Goal: Task Accomplishment & Management: Manage account settings

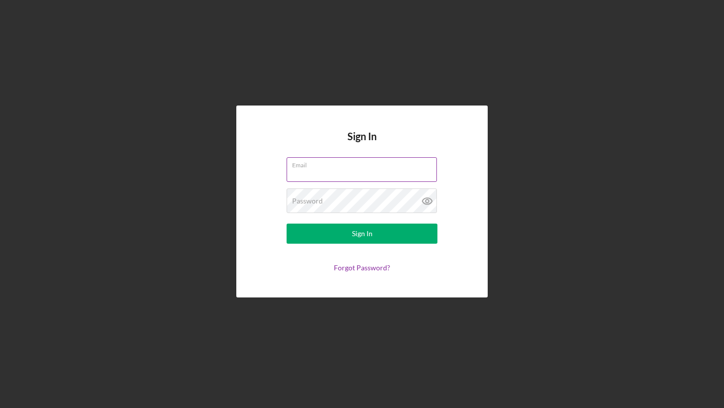
click at [340, 167] on div "Email" at bounding box center [362, 169] width 151 height 25
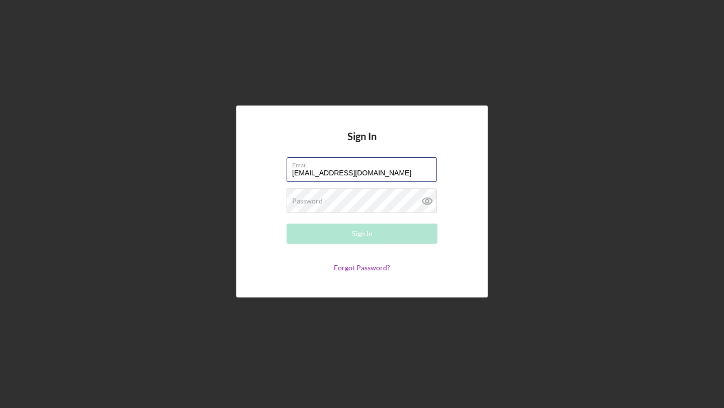
type input "trangvo9323@gmail.com"
click at [394, 200] on div "Password Required" at bounding box center [362, 201] width 151 height 25
click at [364, 270] on link "Forgot Password?" at bounding box center [362, 268] width 56 height 9
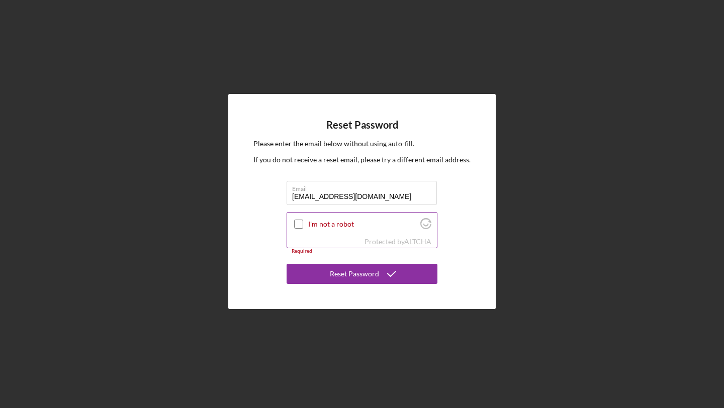
type input "trangvo9323@gmail.com"
click at [301, 226] on input "I'm not a robot" at bounding box center [298, 224] width 9 height 9
checkbox input "true"
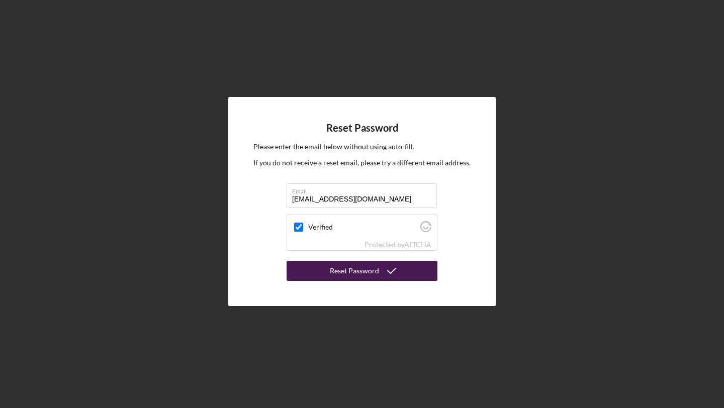
click at [327, 276] on button "Reset Password" at bounding box center [362, 271] width 151 height 20
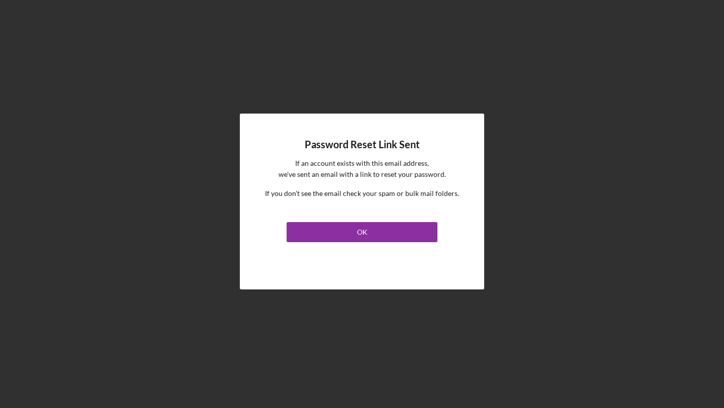
click at [359, 243] on div "Password Reset Link Sent If an account exists with this email address, we've se…" at bounding box center [362, 202] width 244 height 176
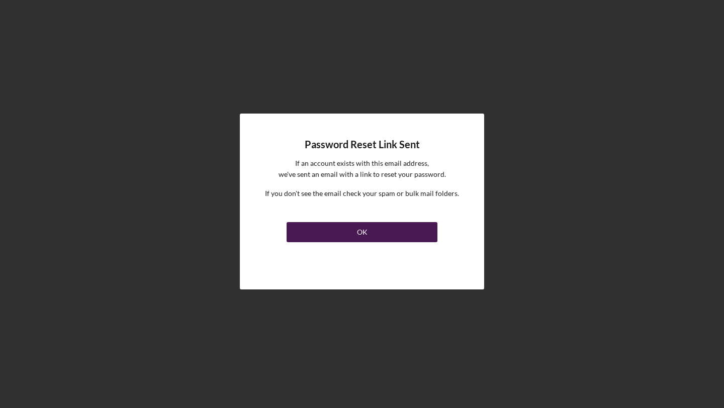
click at [359, 236] on div "OK" at bounding box center [362, 232] width 11 height 20
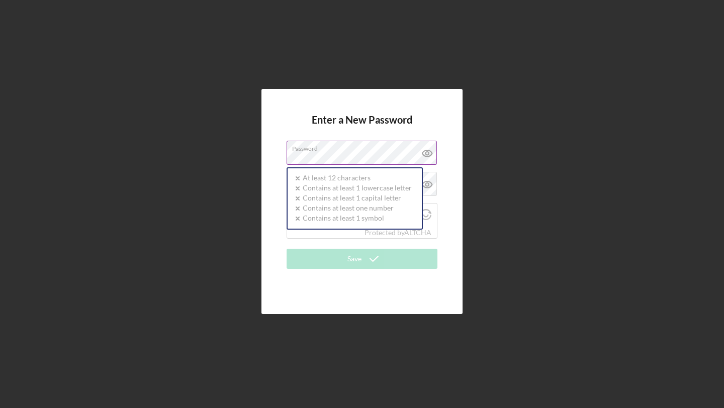
click at [358, 150] on div "Password Icon/icon-validation-no At least 12 characters Icon/icon-validation-no…" at bounding box center [362, 153] width 151 height 25
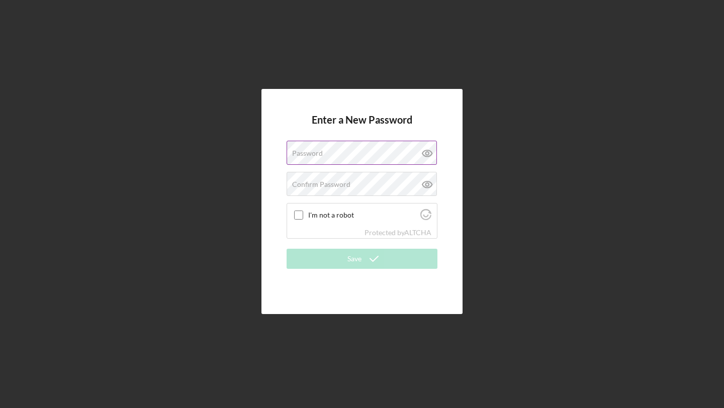
click at [351, 152] on div "Password" at bounding box center [362, 153] width 151 height 25
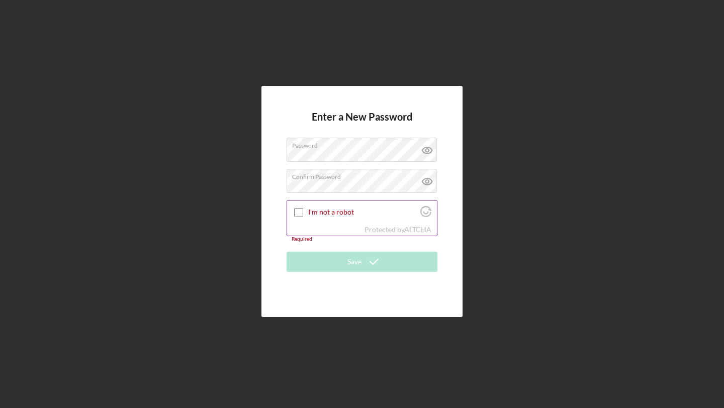
click at [303, 214] on input "I'm not a robot" at bounding box center [298, 212] width 9 height 9
checkbox input "true"
click at [429, 151] on icon at bounding box center [427, 150] width 25 height 25
click at [427, 186] on icon at bounding box center [427, 181] width 25 height 25
click at [427, 212] on icon "Visit Altcha.org" at bounding box center [426, 213] width 6 height 3
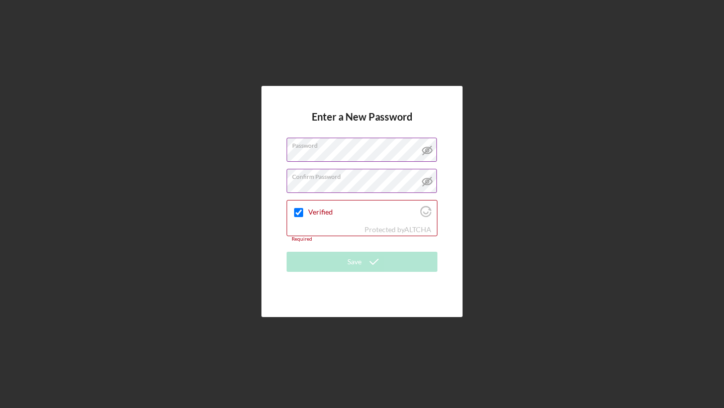
click at [428, 154] on icon at bounding box center [427, 150] width 10 height 7
click at [429, 149] on icon at bounding box center [427, 150] width 25 height 25
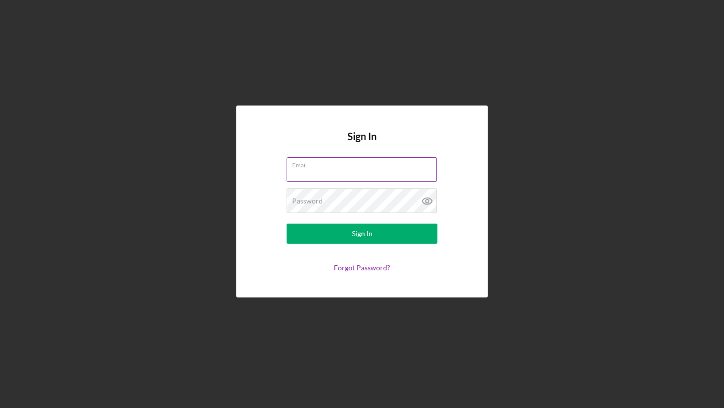
click at [317, 177] on input "Email" at bounding box center [362, 169] width 150 height 24
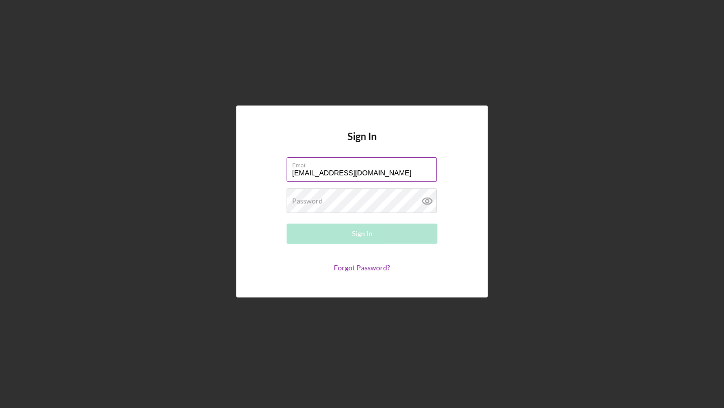
type input "trangvo9323@gmail.com"
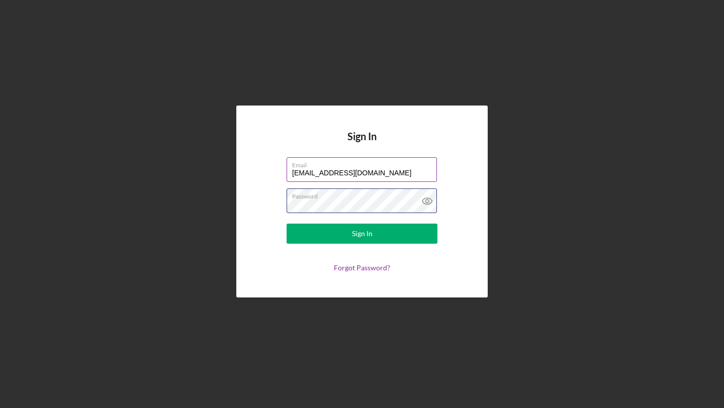
click at [287, 224] on button "Sign In" at bounding box center [362, 234] width 151 height 20
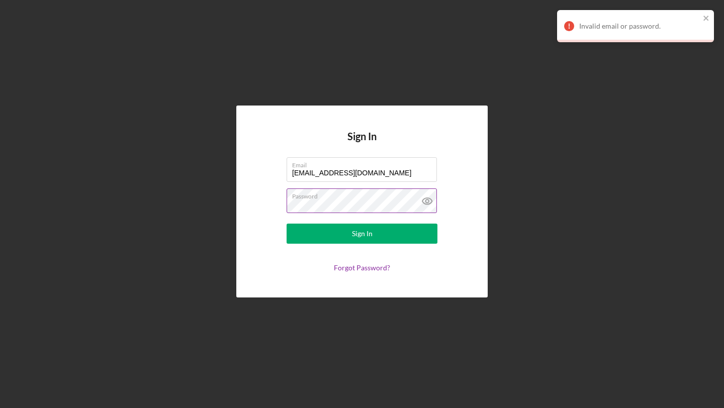
click at [287, 224] on button "Sign In" at bounding box center [362, 234] width 151 height 20
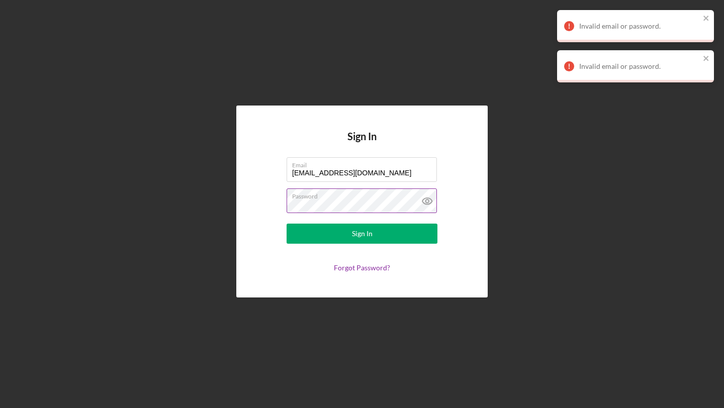
click at [428, 201] on icon at bounding box center [426, 201] width 3 height 3
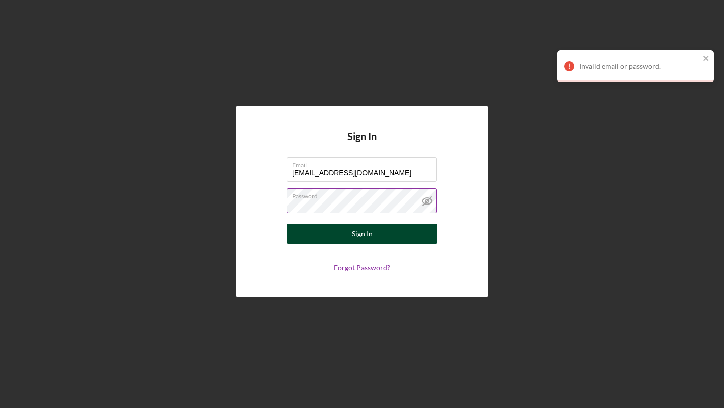
click at [364, 233] on div "Sign In" at bounding box center [362, 234] width 21 height 20
